Goal: Find specific page/section: Find specific page/section

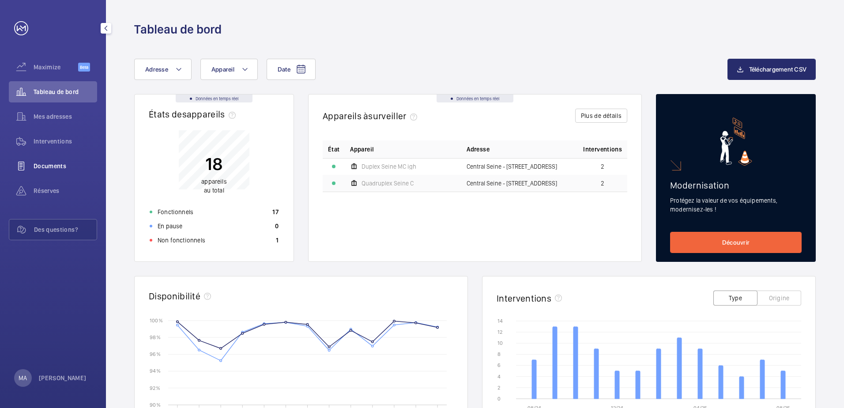
click at [57, 168] on span "Documents" at bounding box center [66, 166] width 64 height 9
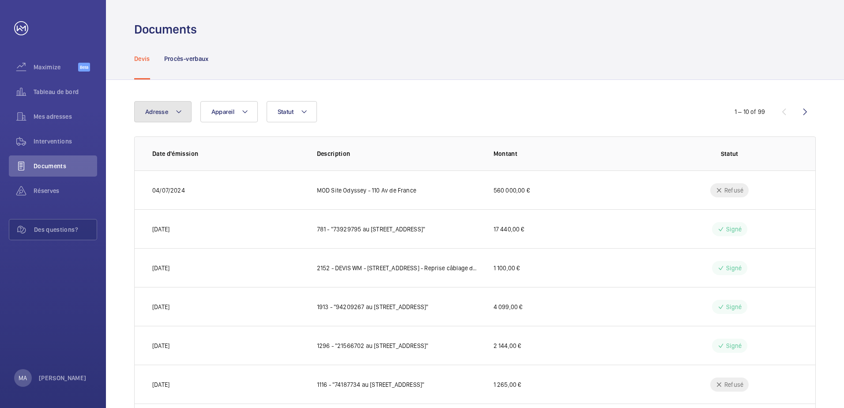
click at [177, 108] on mat-icon at bounding box center [178, 111] width 7 height 11
click at [69, 143] on span "Interventions" at bounding box center [66, 141] width 64 height 9
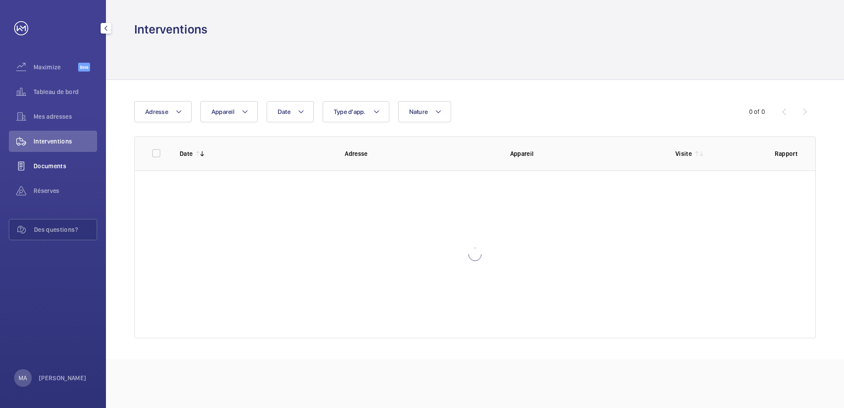
click at [57, 163] on span "Documents" at bounding box center [66, 166] width 64 height 9
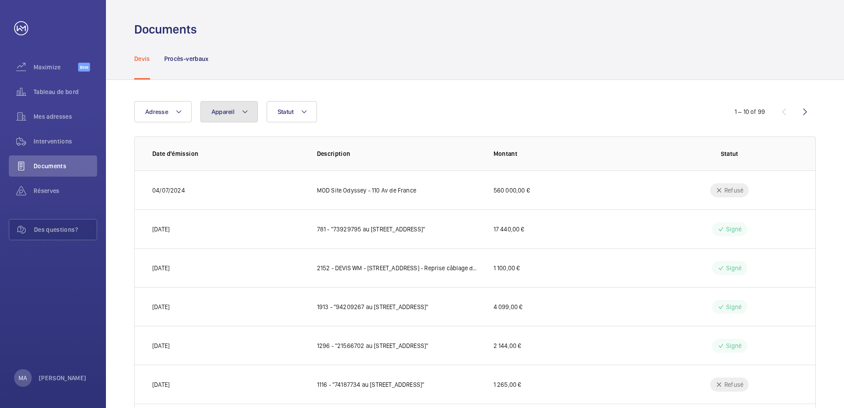
click at [220, 113] on span "Appareil" at bounding box center [223, 111] width 23 height 7
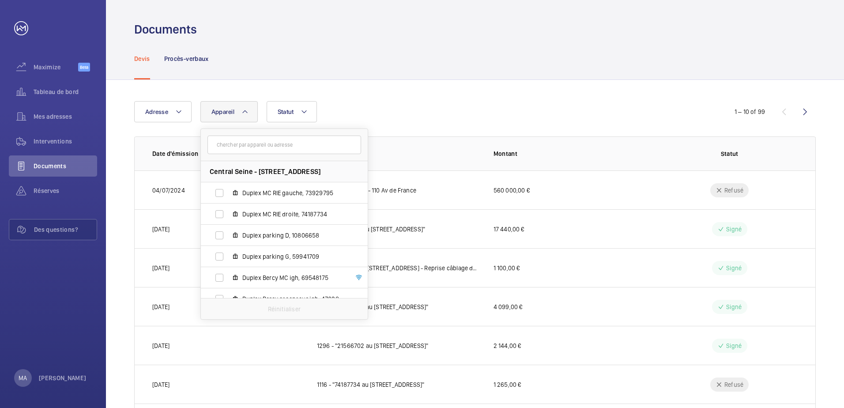
click at [219, 113] on span "Appareil" at bounding box center [223, 111] width 23 height 7
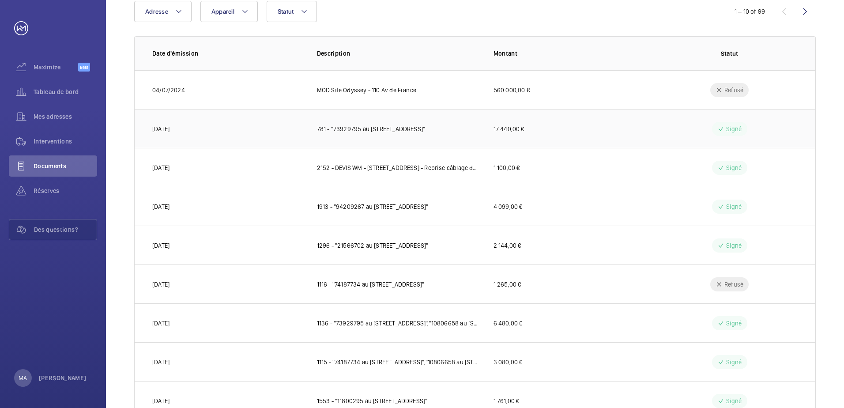
scroll to position [85, 0]
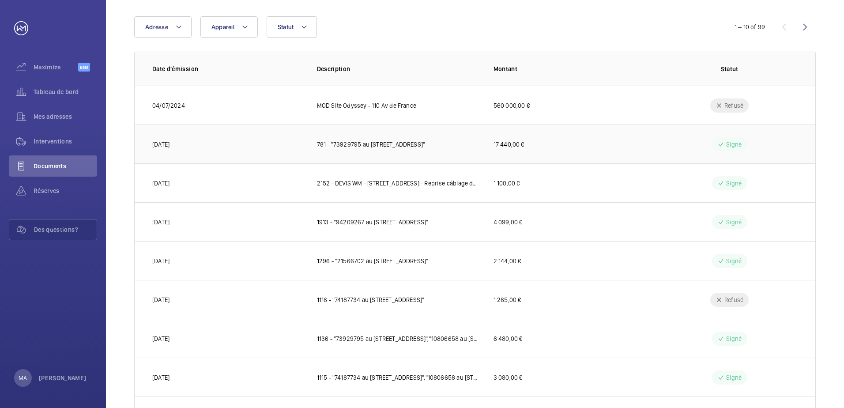
click at [472, 142] on td "781 - "73929795 au [STREET_ADDRESS]"" at bounding box center [391, 144] width 177 height 39
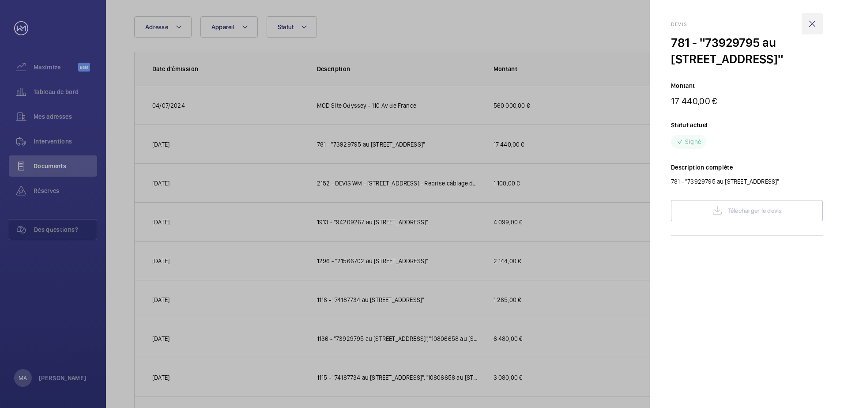
click at [813, 30] on wm-front-icon-button at bounding box center [812, 23] width 21 height 21
